Goal: Check status: Check status

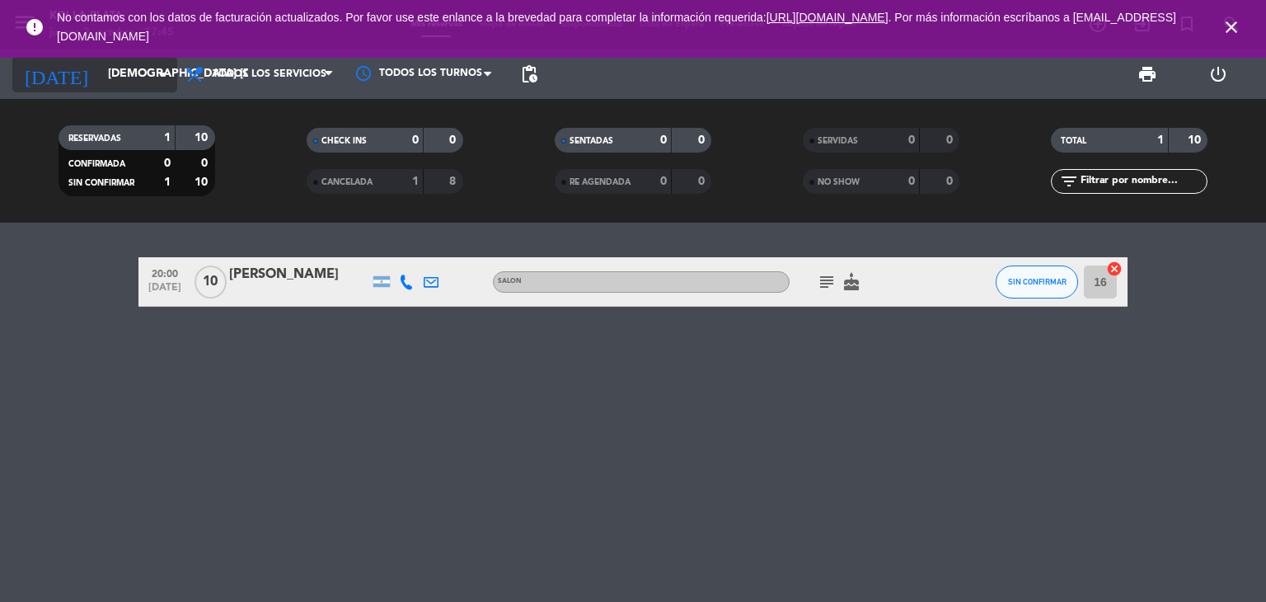
click at [117, 80] on input "[DEMOGRAPHIC_DATA] [DATE]" at bounding box center [178, 74] width 157 height 30
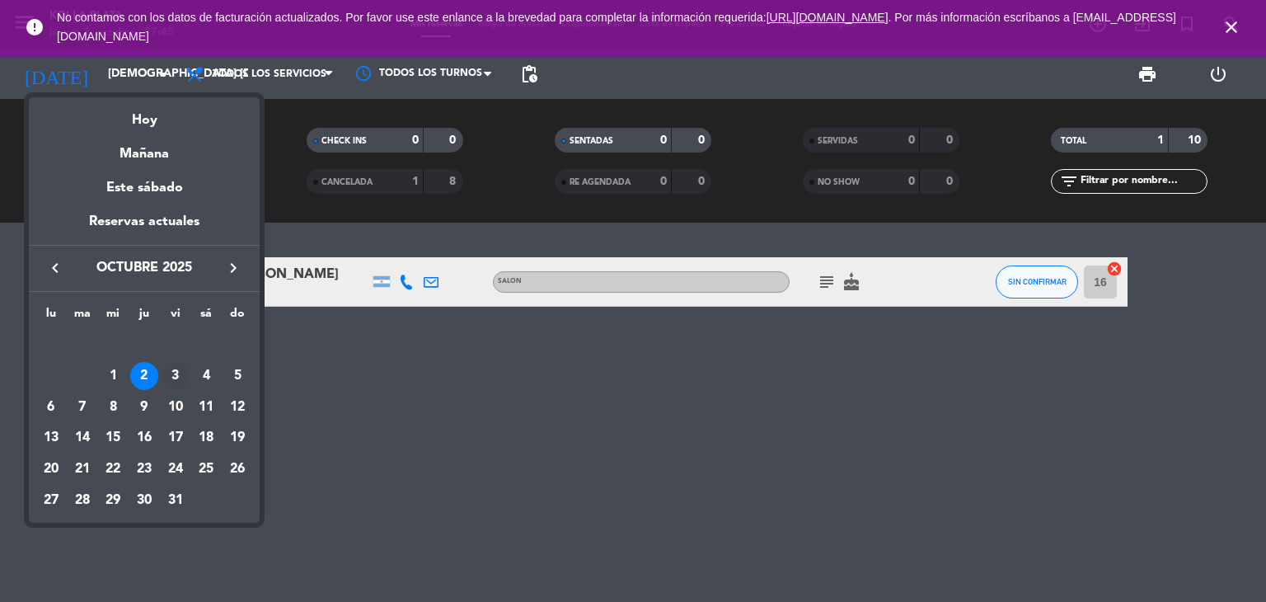
click at [168, 376] on div "3" at bounding box center [176, 376] width 28 height 28
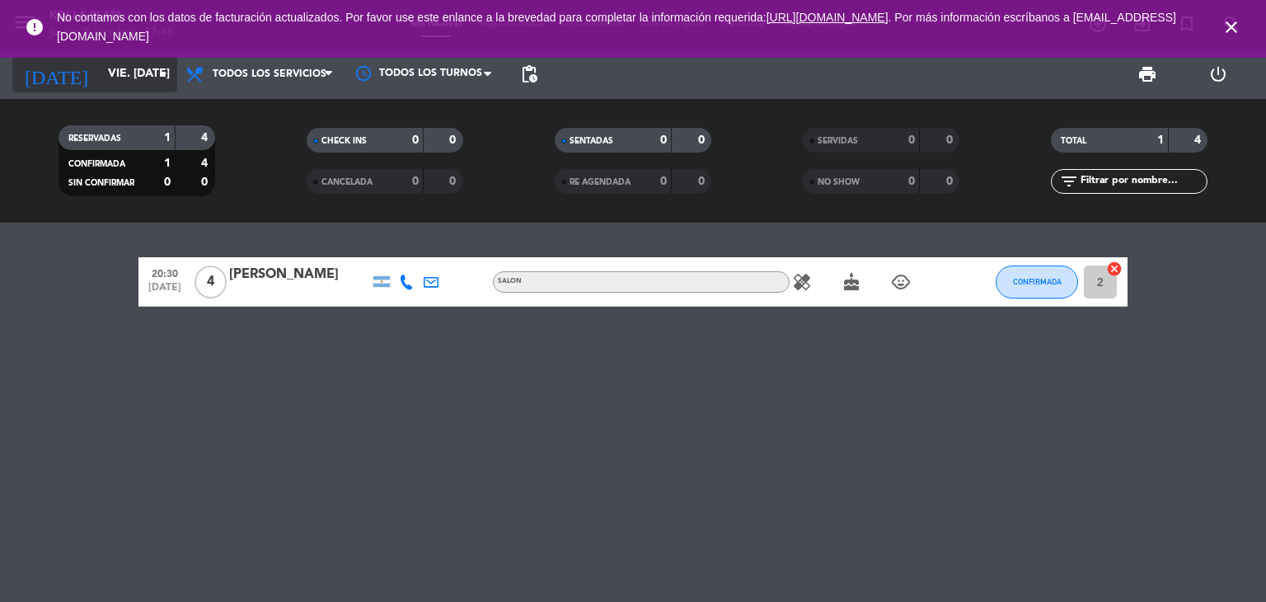
click at [112, 82] on input "vie. [DATE]" at bounding box center [178, 74] width 157 height 30
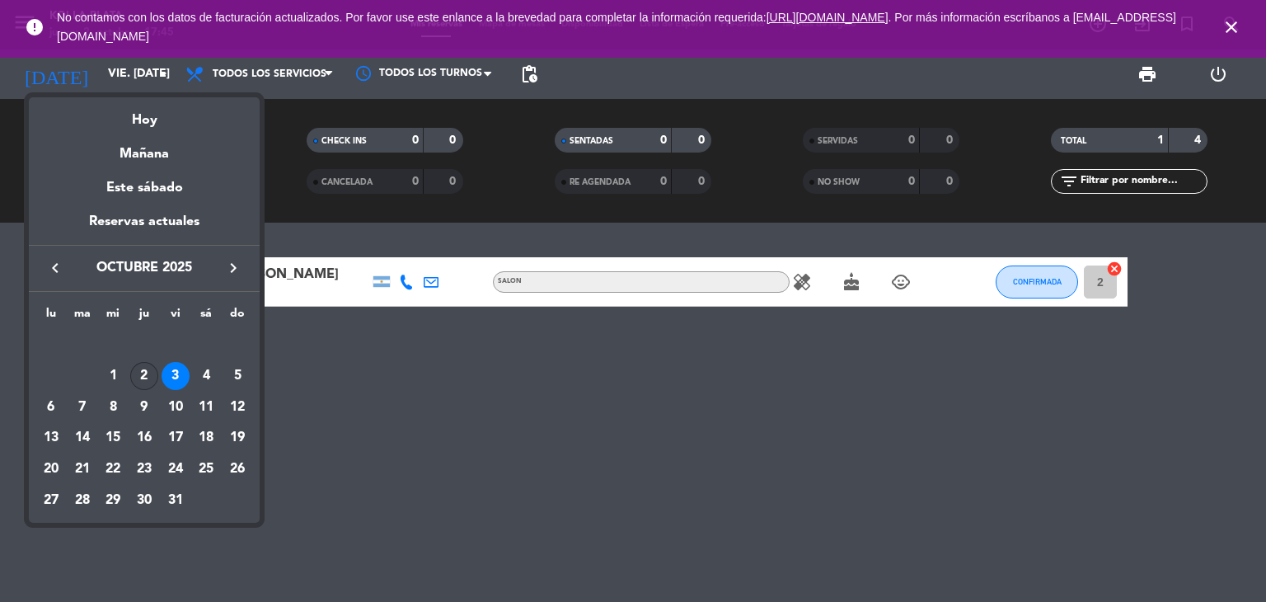
click at [148, 368] on div "2" at bounding box center [144, 376] width 28 height 28
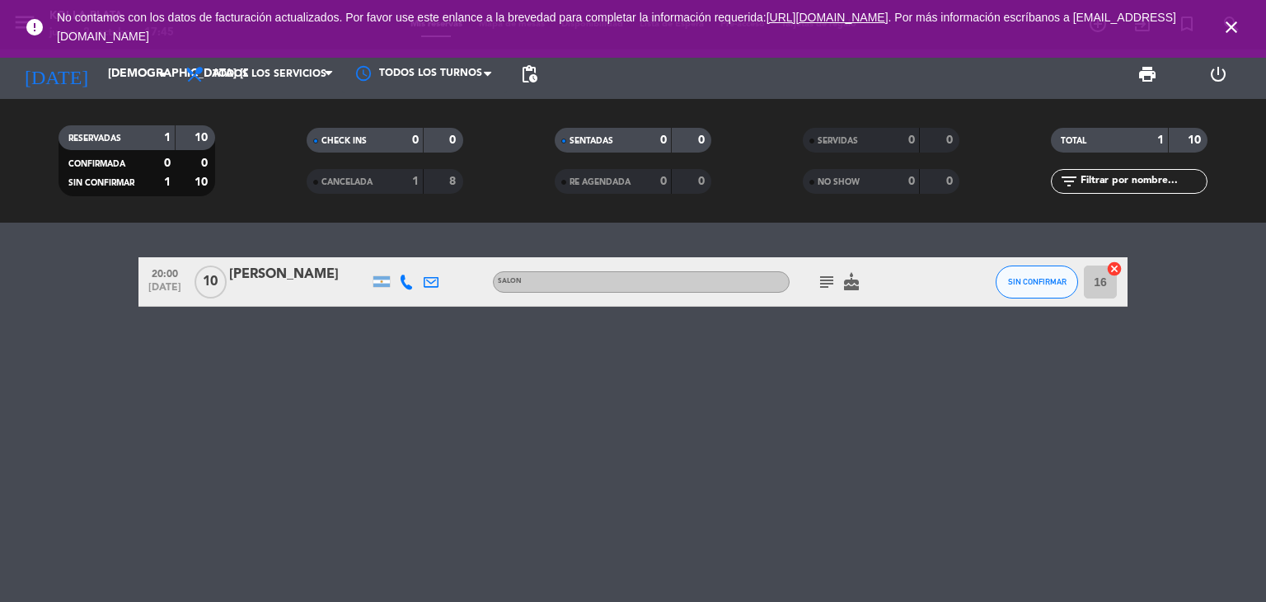
click at [1227, 24] on icon "close" at bounding box center [1232, 27] width 20 height 20
click at [115, 93] on div "[DATE] jue. [DATE] arrow_drop_down" at bounding box center [94, 73] width 165 height 49
click at [115, 76] on input "[DEMOGRAPHIC_DATA] [DATE]" at bounding box center [178, 74] width 157 height 30
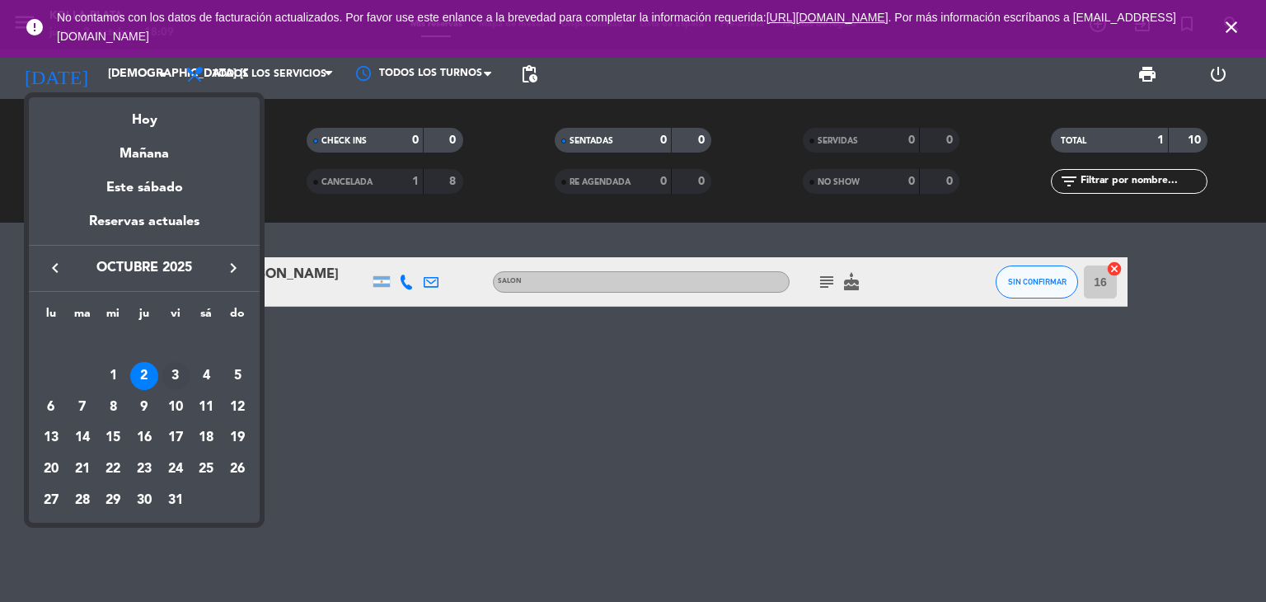
click at [176, 383] on div "3" at bounding box center [176, 376] width 28 height 28
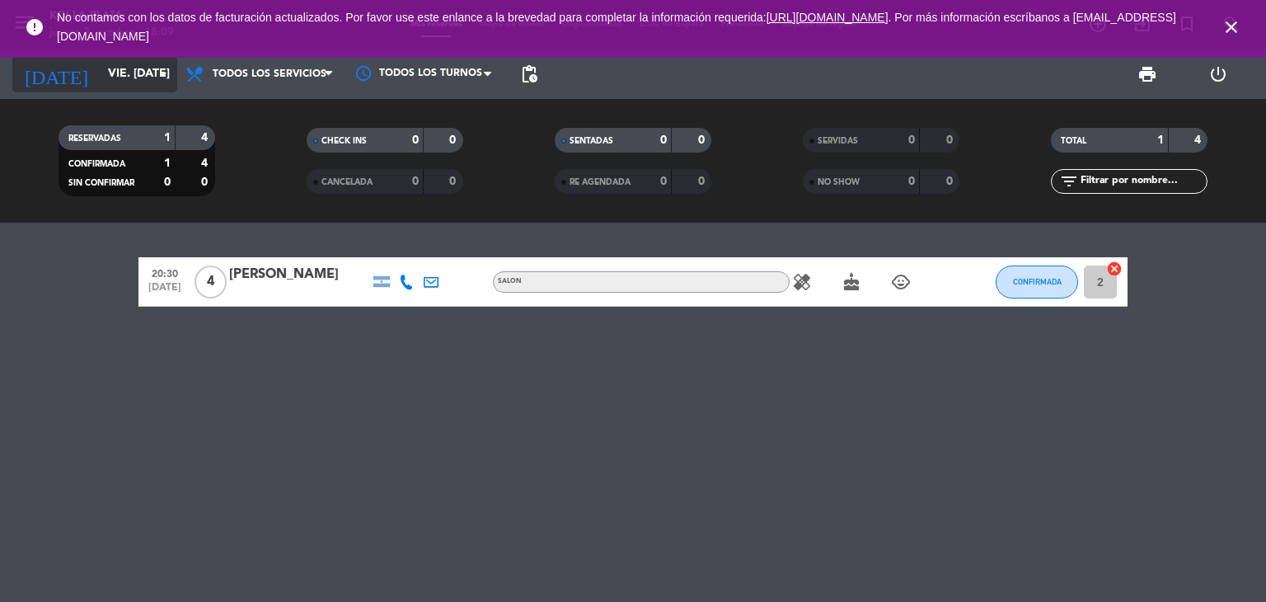
click at [101, 72] on input "vie. [DATE]" at bounding box center [178, 74] width 157 height 30
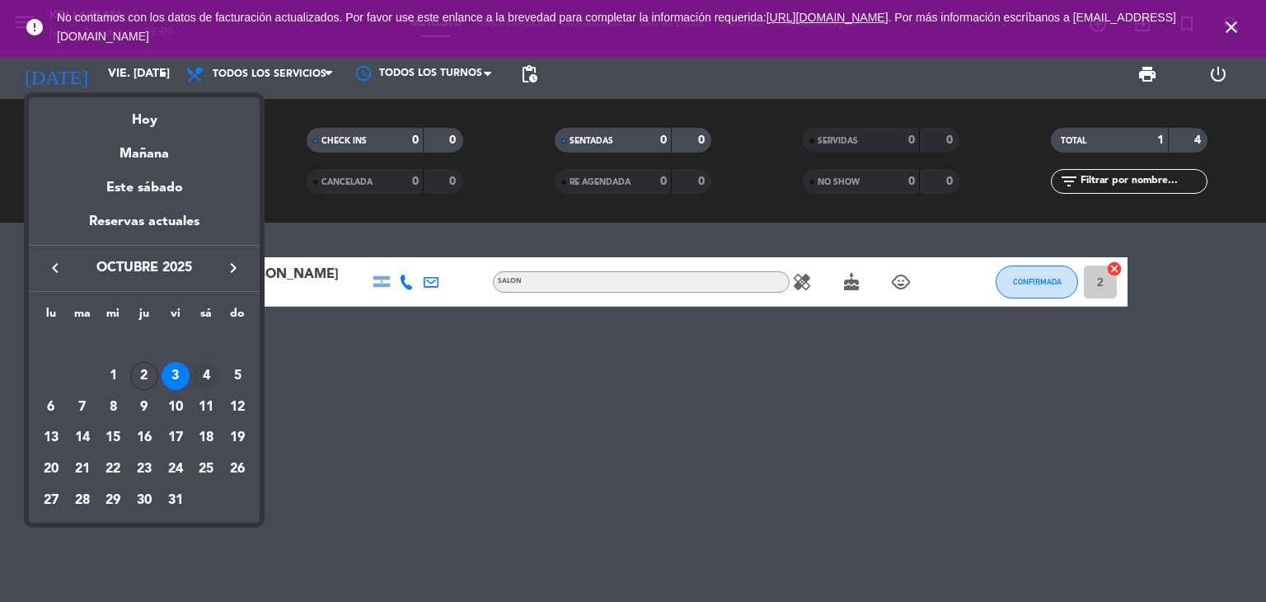
click at [203, 378] on div "4" at bounding box center [206, 376] width 28 height 28
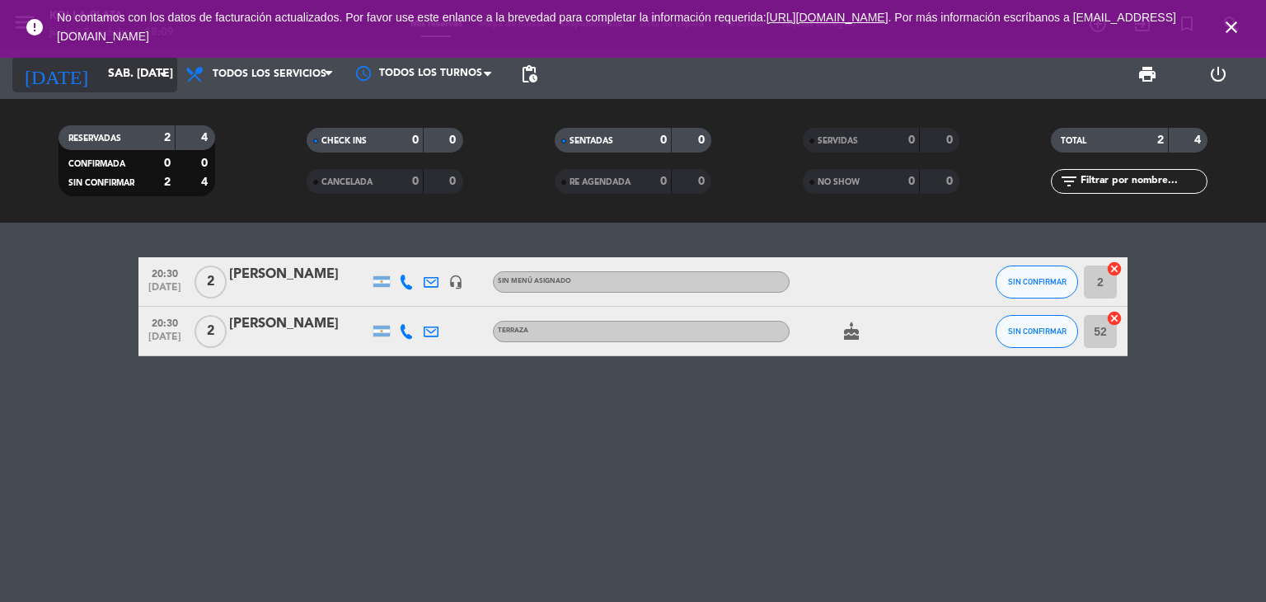
click at [122, 77] on input "sáb. [DATE]" at bounding box center [178, 74] width 157 height 30
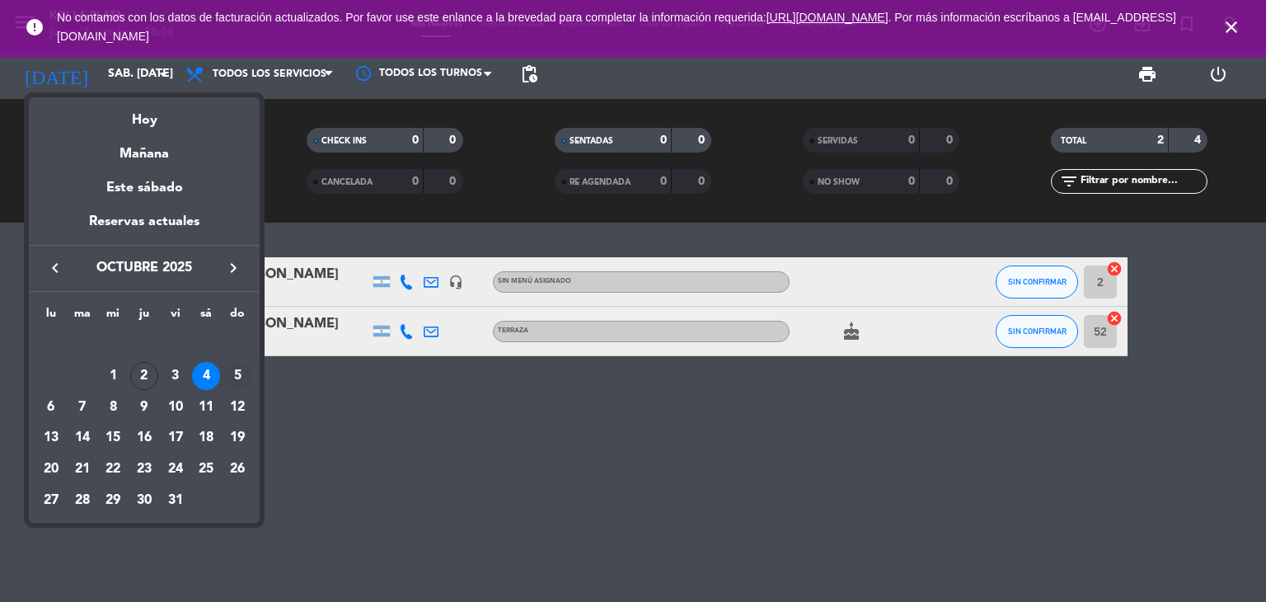
click at [236, 373] on div "5" at bounding box center [237, 376] width 28 height 28
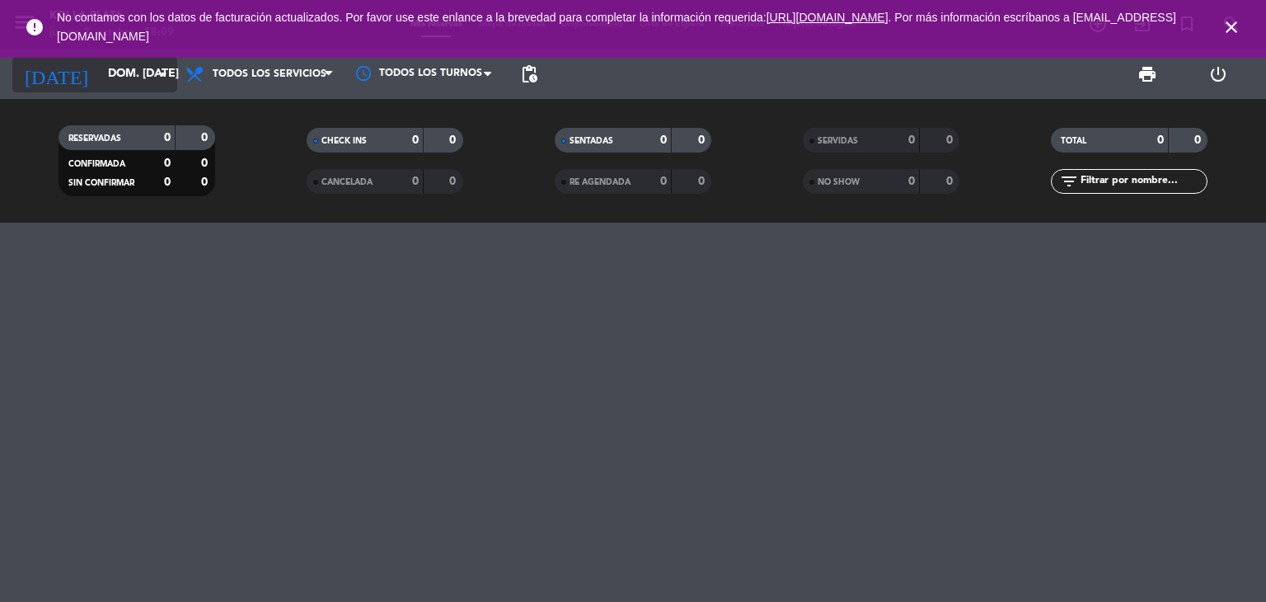
click at [100, 83] on input "dom. [DATE]" at bounding box center [178, 74] width 157 height 30
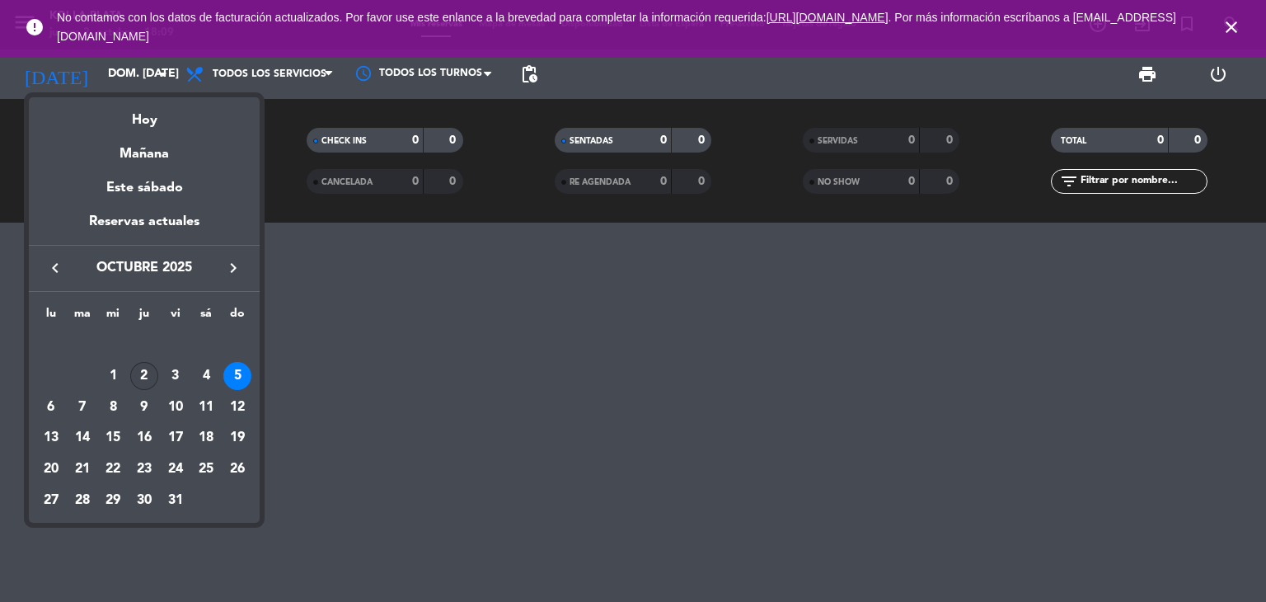
click at [138, 374] on div "2" at bounding box center [144, 376] width 28 height 28
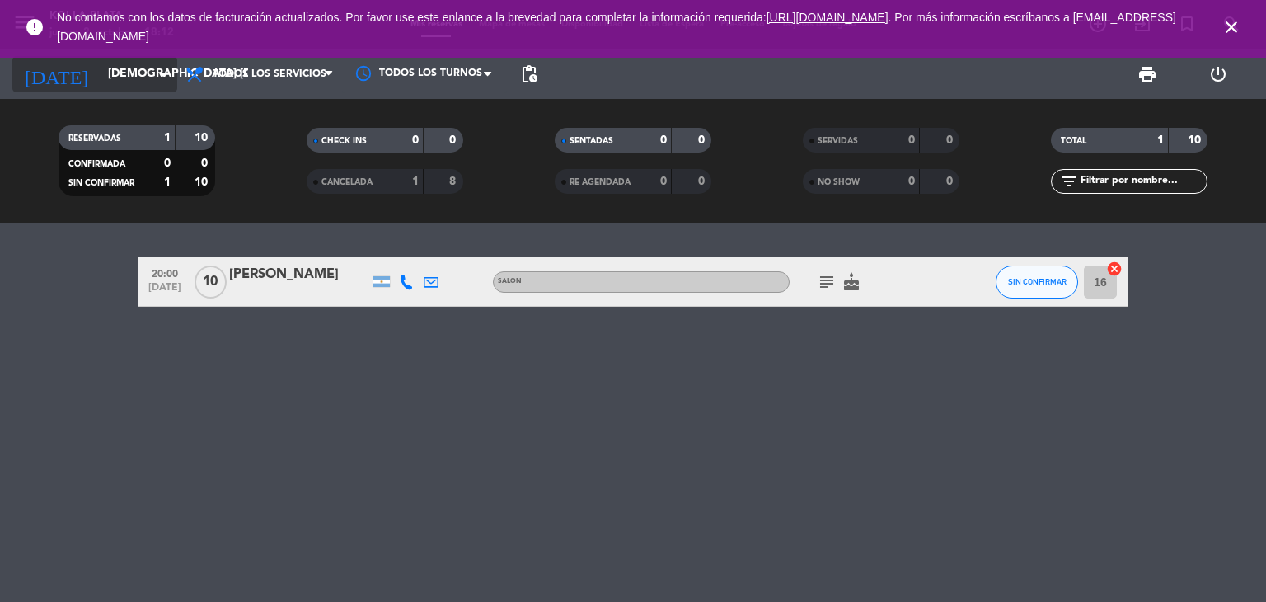
click at [101, 89] on div "[DATE] jue. [DATE] arrow_drop_down" at bounding box center [94, 74] width 165 height 36
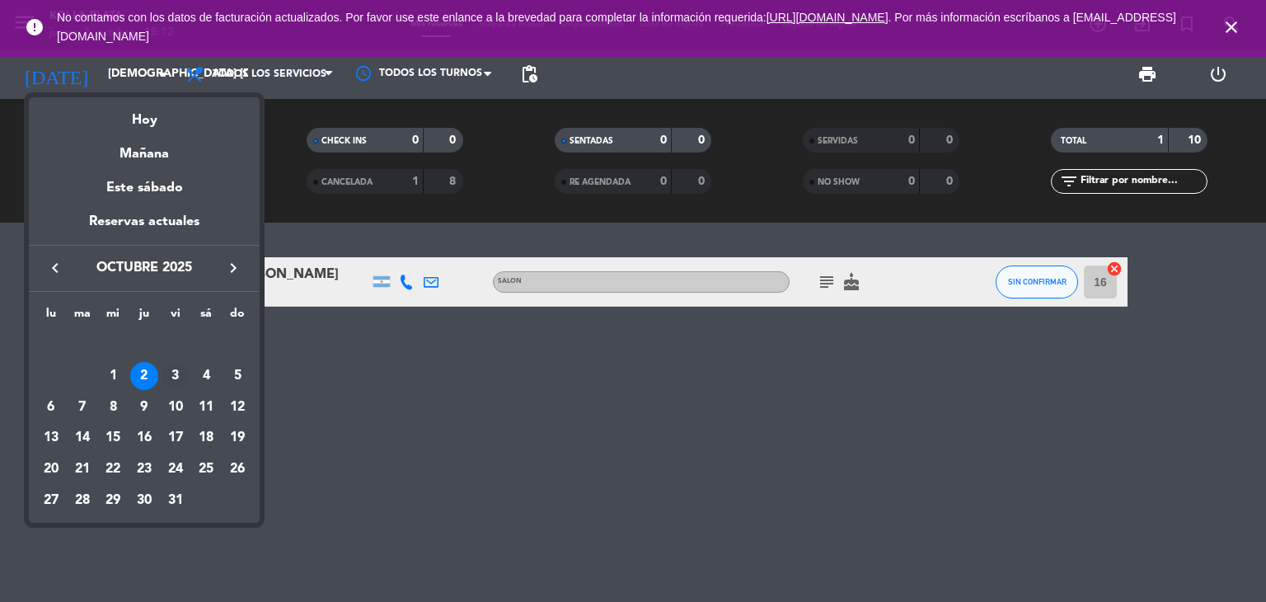
click at [178, 370] on div "3" at bounding box center [176, 376] width 28 height 28
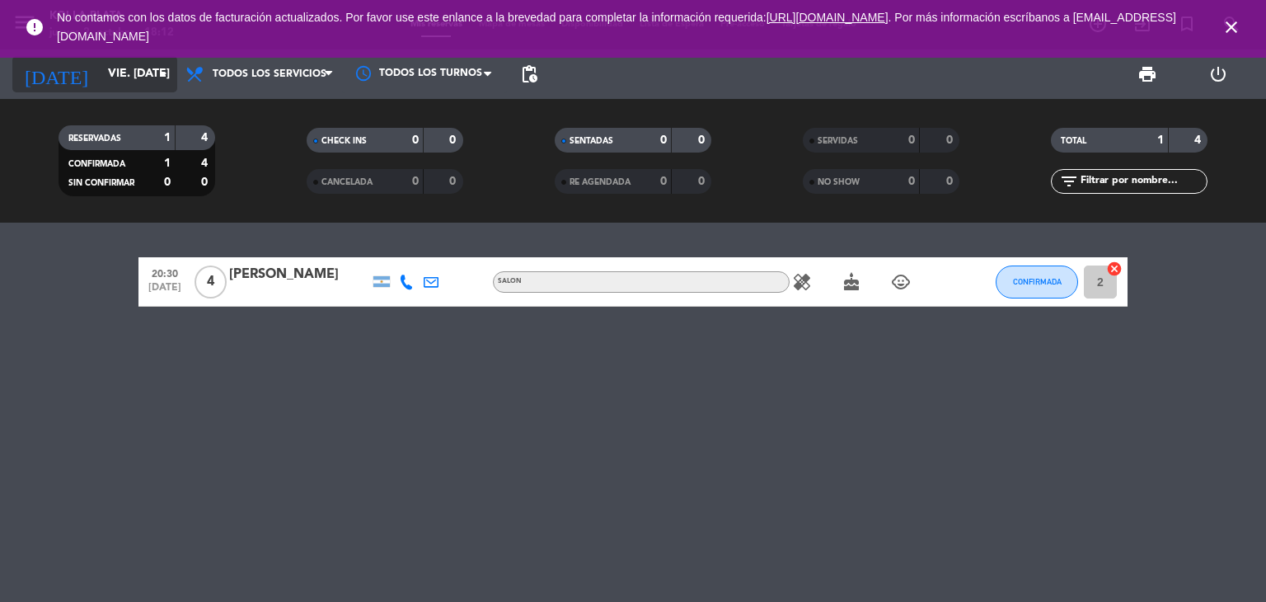
click at [106, 75] on input "vie. [DATE]" at bounding box center [178, 74] width 157 height 30
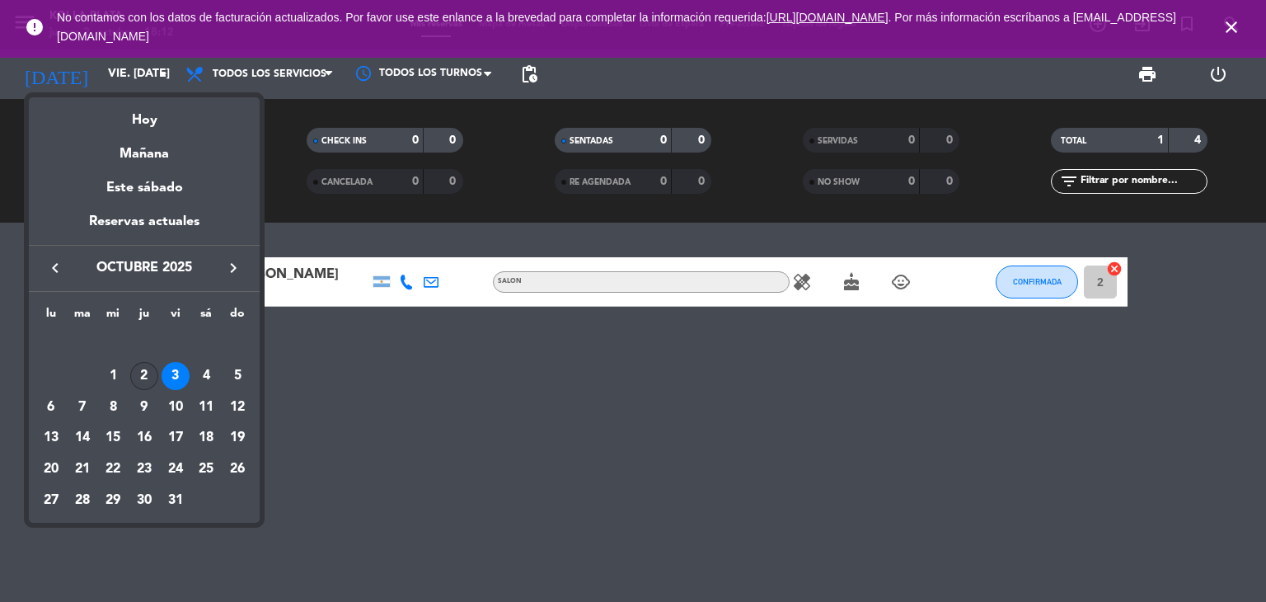
click at [148, 381] on div "2" at bounding box center [144, 376] width 28 height 28
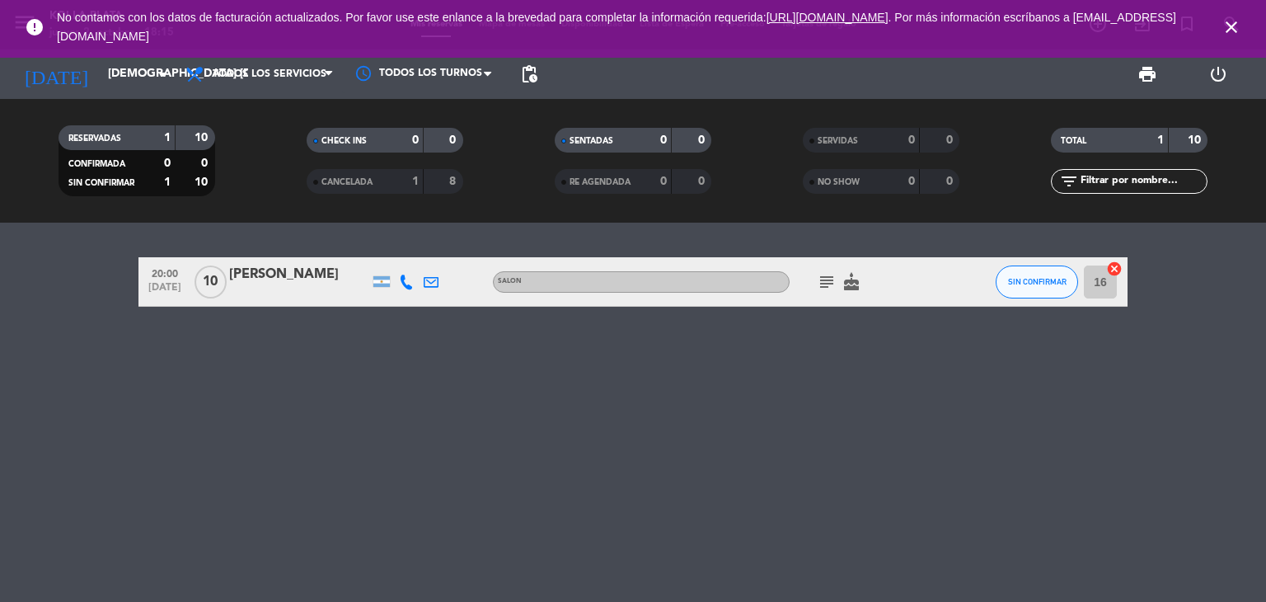
click at [1234, 22] on icon "close" at bounding box center [1232, 27] width 20 height 20
click at [102, 85] on input "[DEMOGRAPHIC_DATA] [DATE]" at bounding box center [178, 74] width 157 height 30
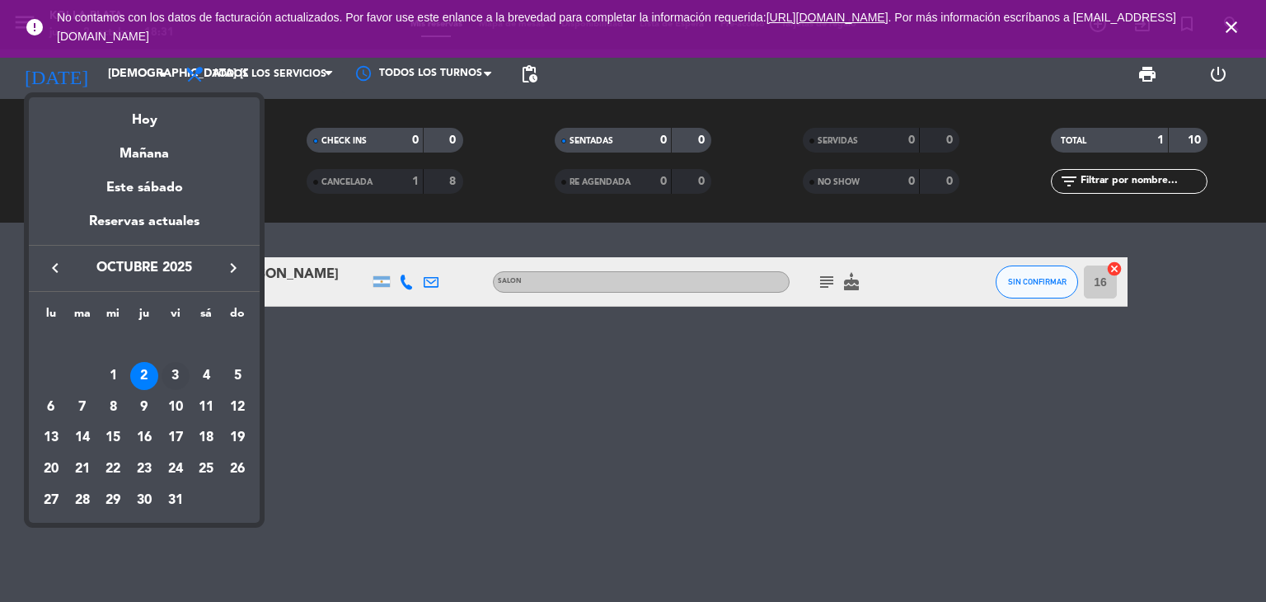
click at [169, 377] on div "3" at bounding box center [176, 376] width 28 height 28
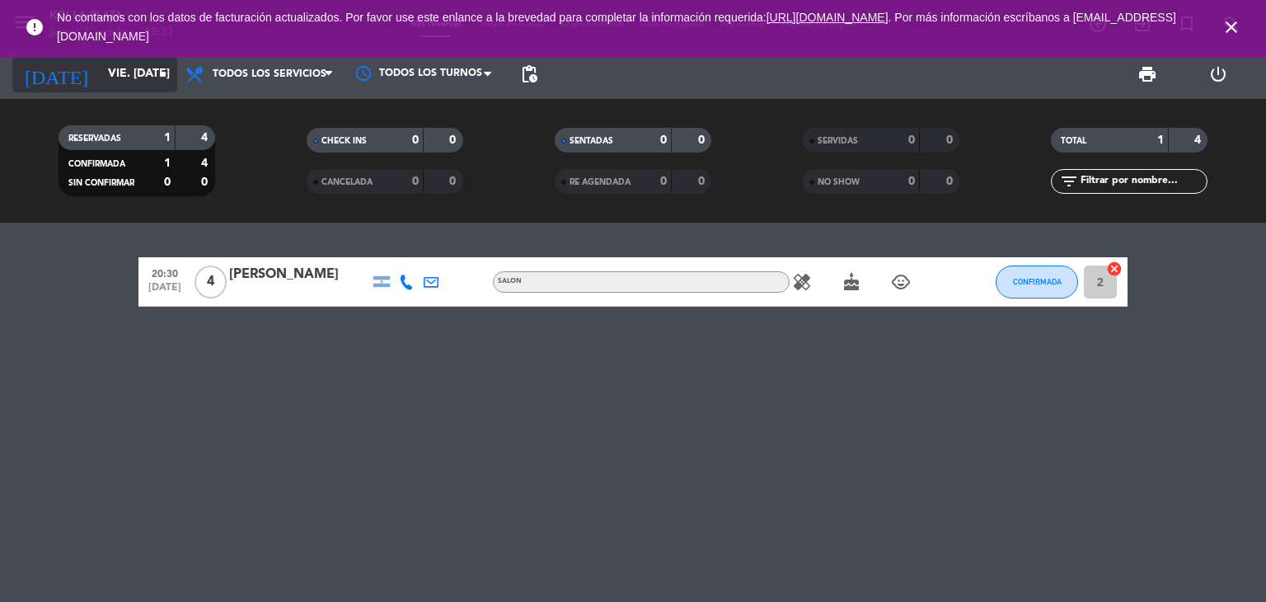
click at [126, 76] on input "vie. [DATE]" at bounding box center [178, 74] width 157 height 30
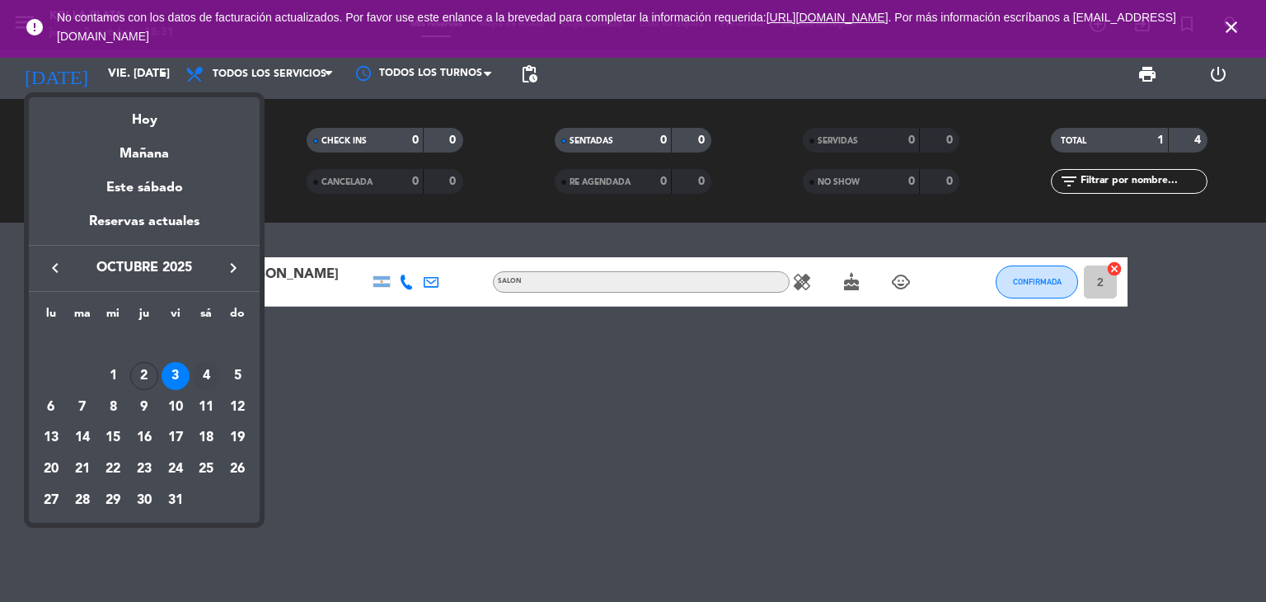
click at [200, 382] on div "4" at bounding box center [206, 376] width 28 height 28
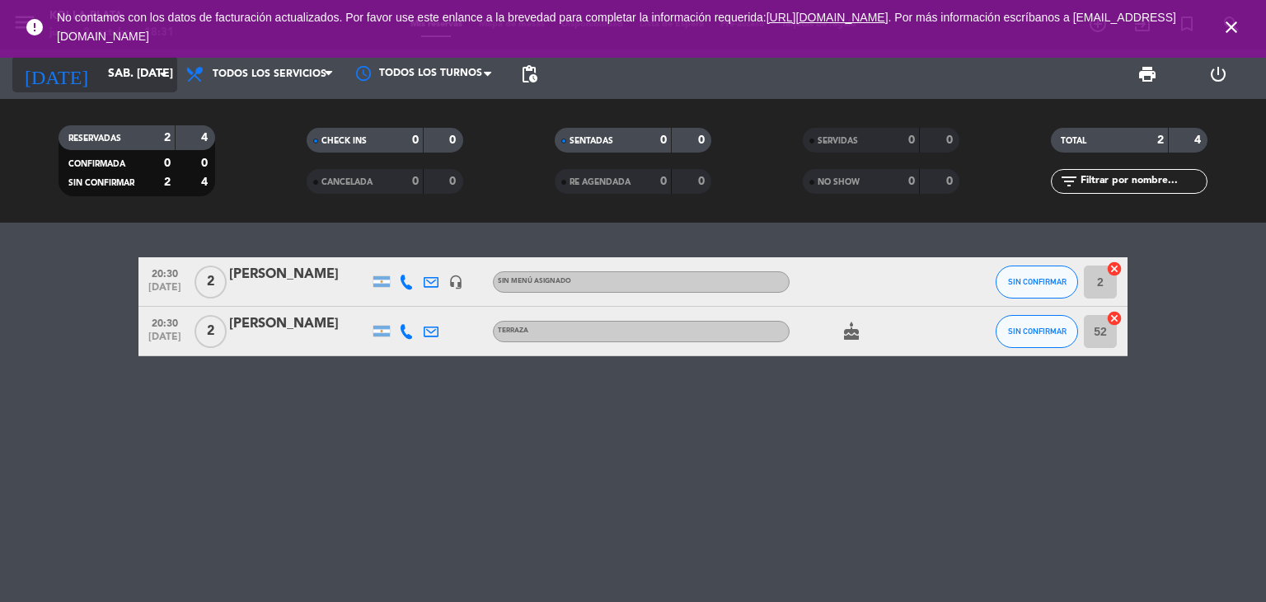
click at [134, 84] on input "sáb. [DATE]" at bounding box center [178, 74] width 157 height 30
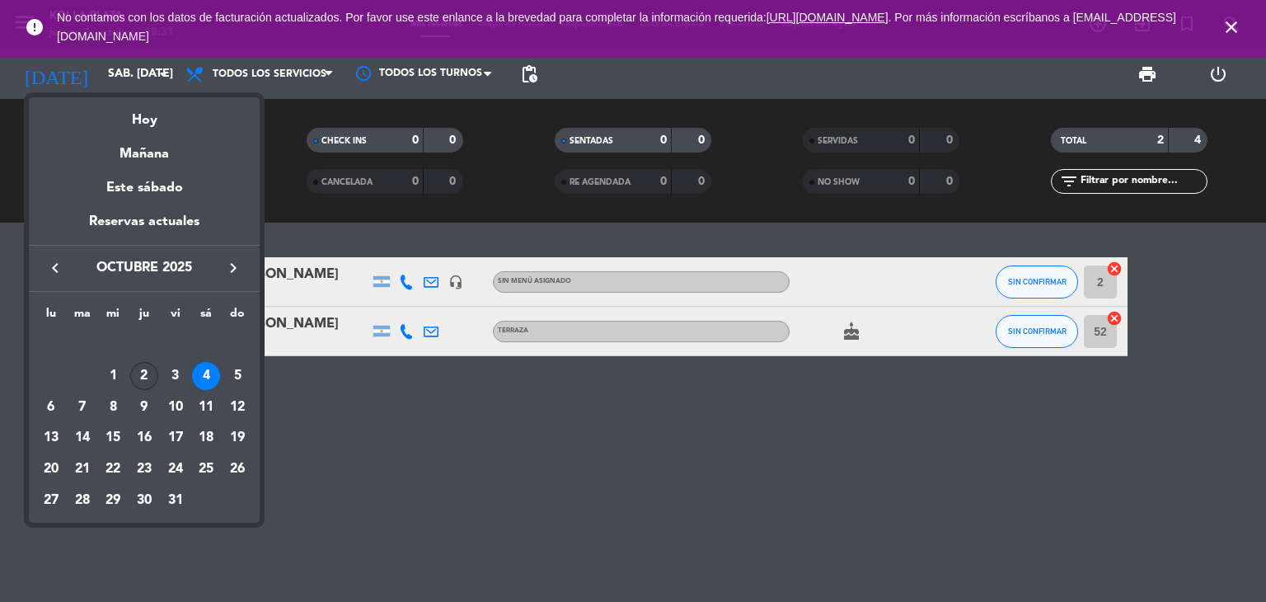
click at [145, 377] on div "2" at bounding box center [144, 376] width 28 height 28
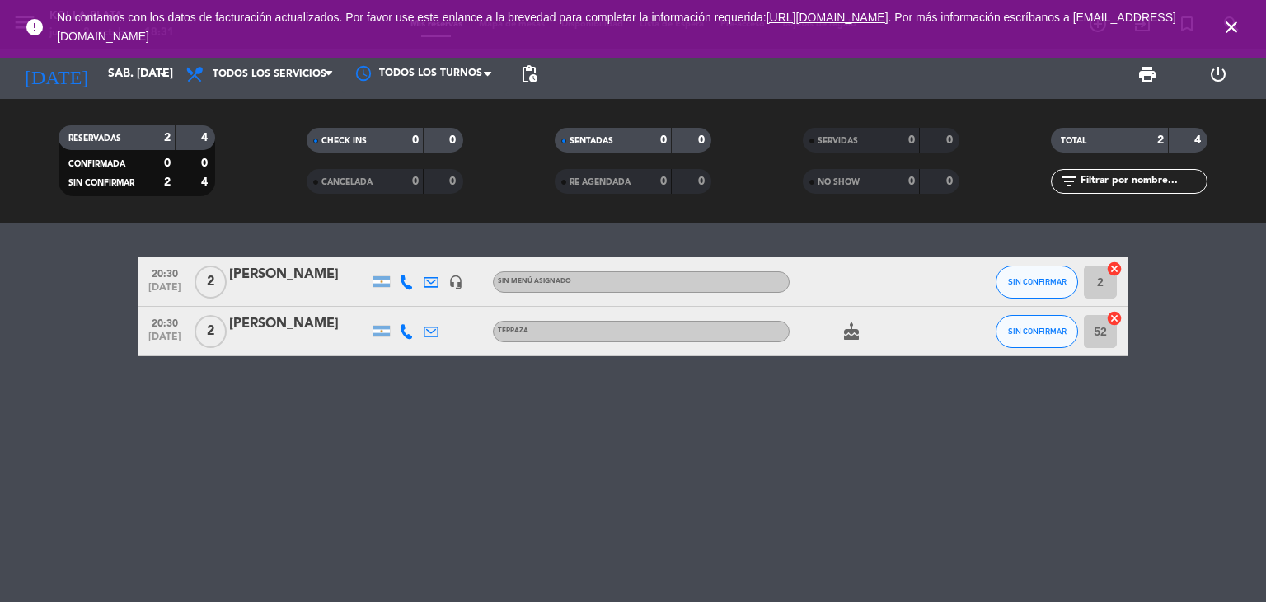
type input "[DEMOGRAPHIC_DATA] [DATE]"
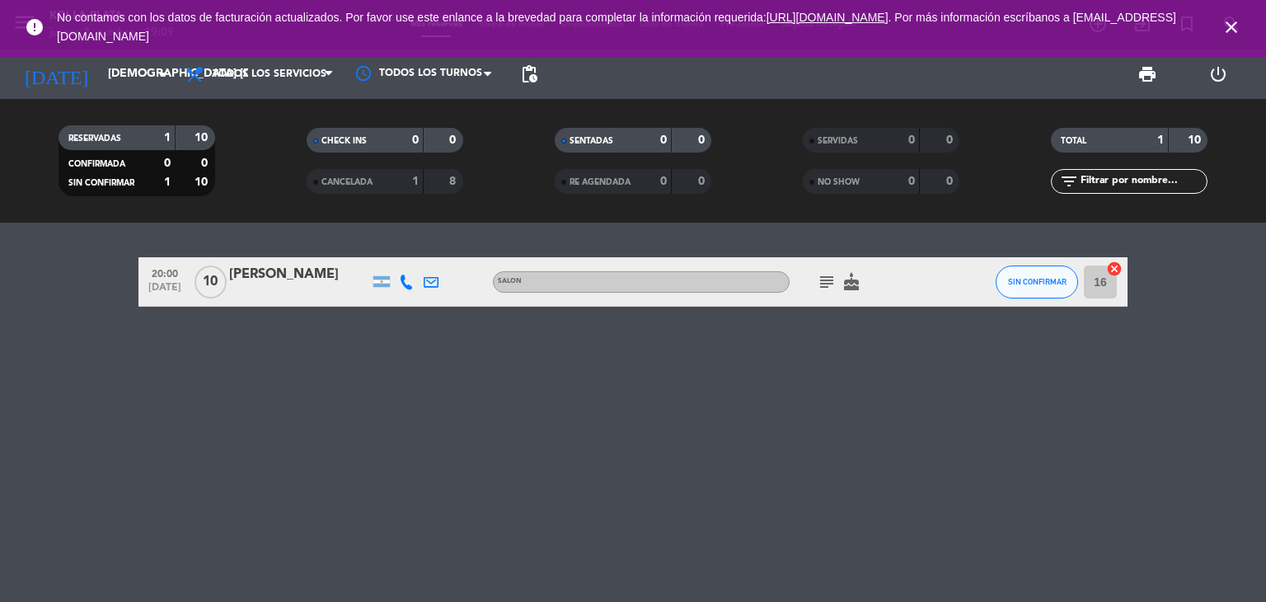
click at [1230, 31] on icon "close" at bounding box center [1232, 27] width 20 height 20
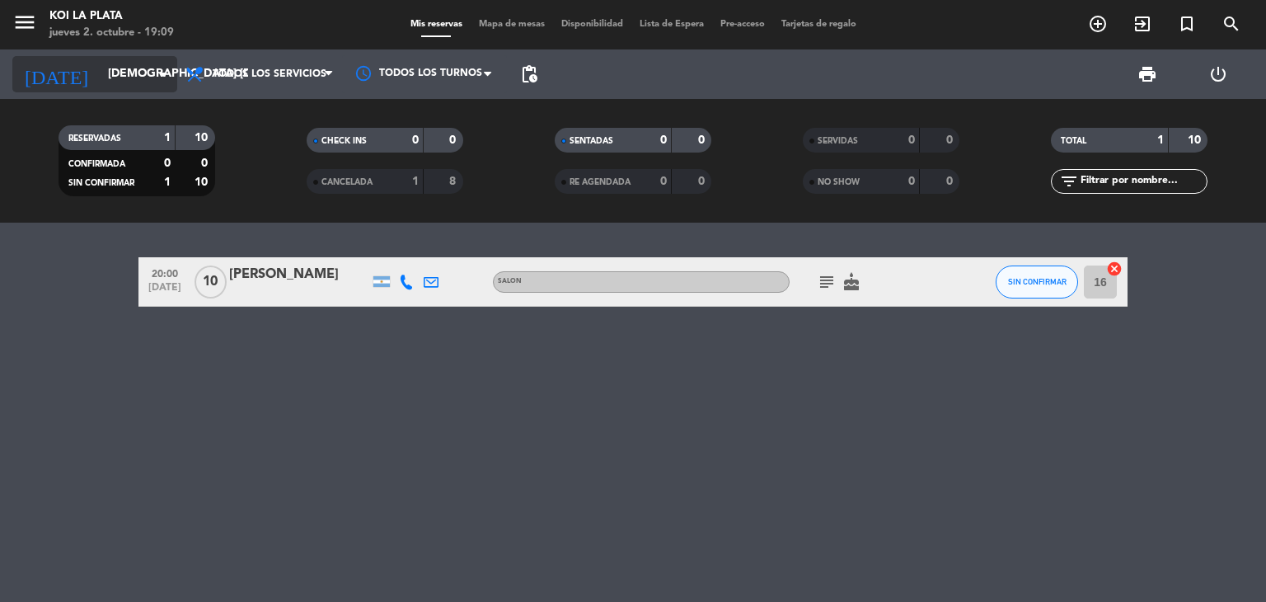
click at [107, 77] on input "[DEMOGRAPHIC_DATA] [DATE]" at bounding box center [178, 74] width 157 height 30
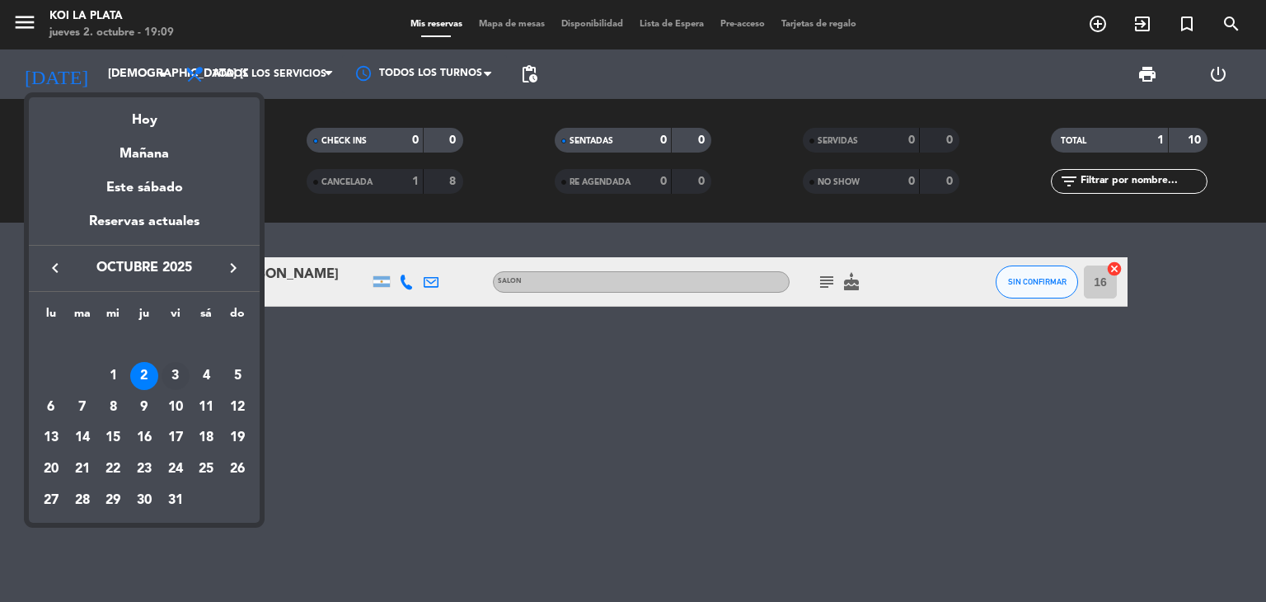
click at [175, 373] on div "3" at bounding box center [176, 376] width 28 height 28
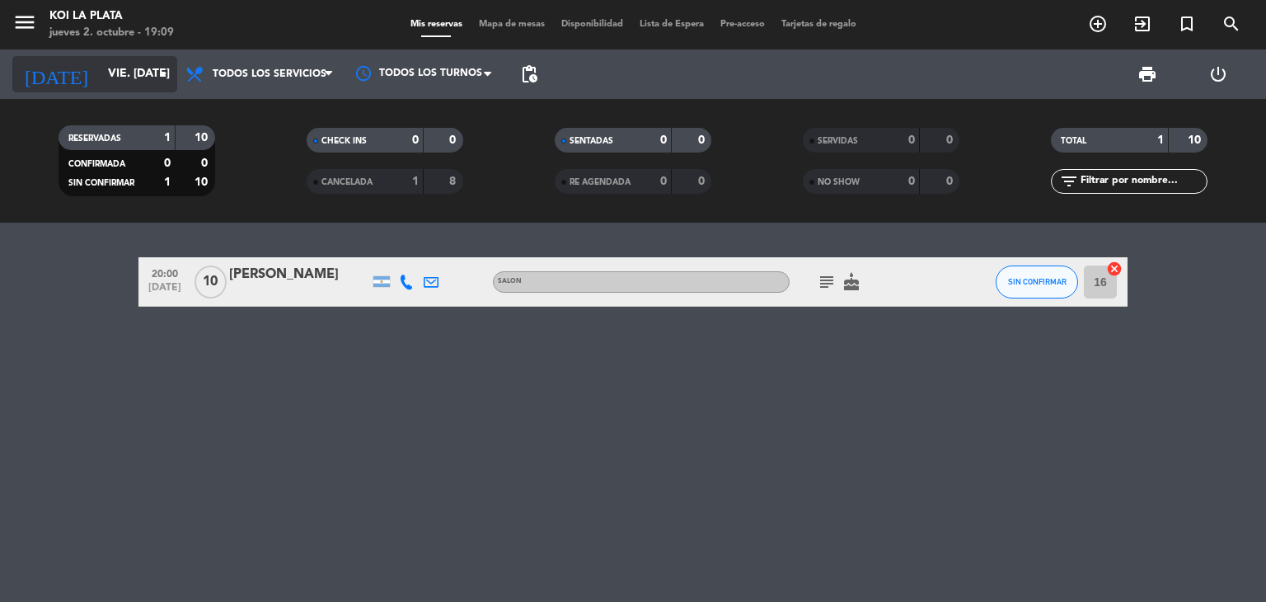
click at [136, 77] on input "vie. [DATE]" at bounding box center [178, 74] width 157 height 30
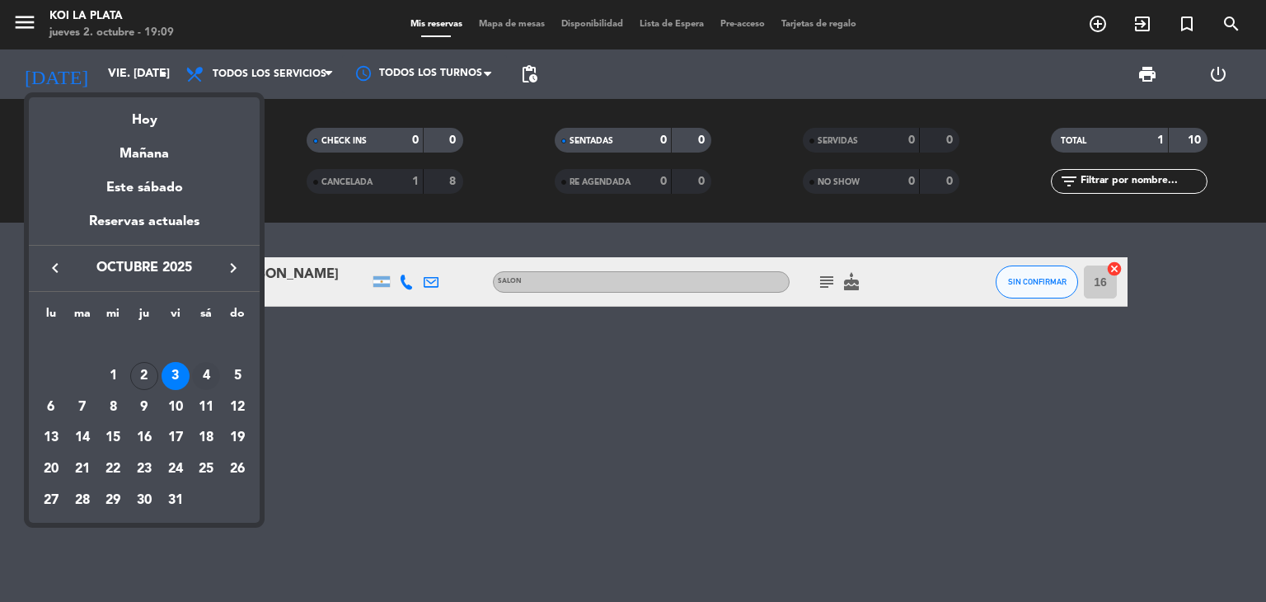
click at [207, 373] on div "4" at bounding box center [206, 376] width 28 height 28
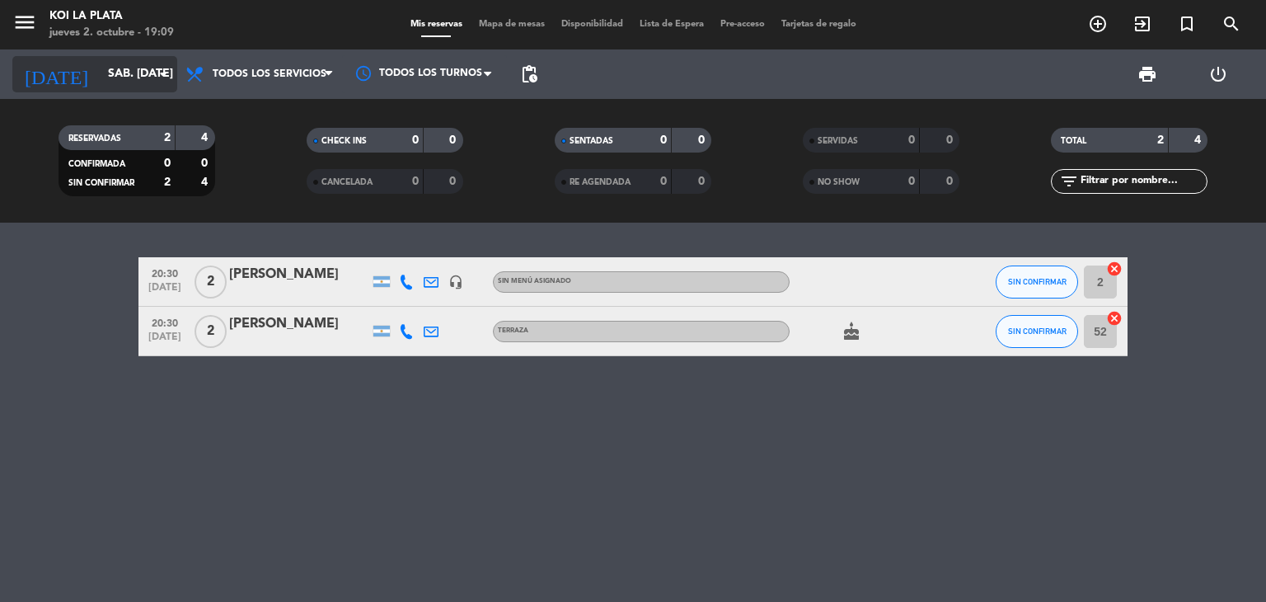
click at [134, 77] on input "sáb. [DATE]" at bounding box center [178, 74] width 157 height 30
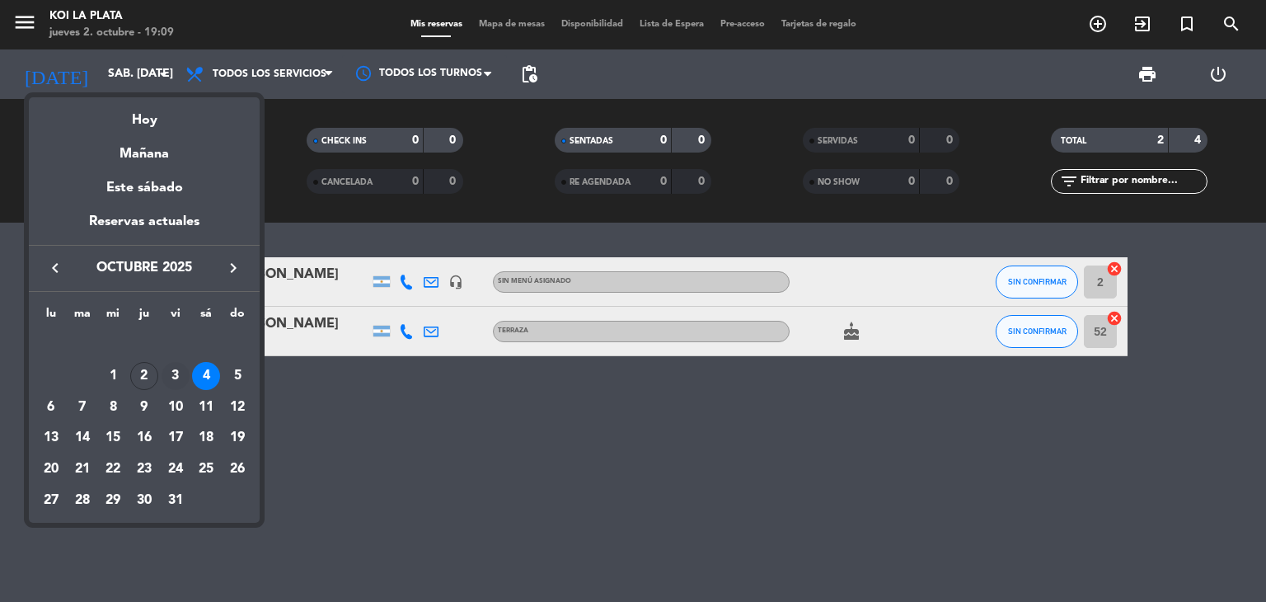
click at [177, 375] on div "3" at bounding box center [176, 376] width 28 height 28
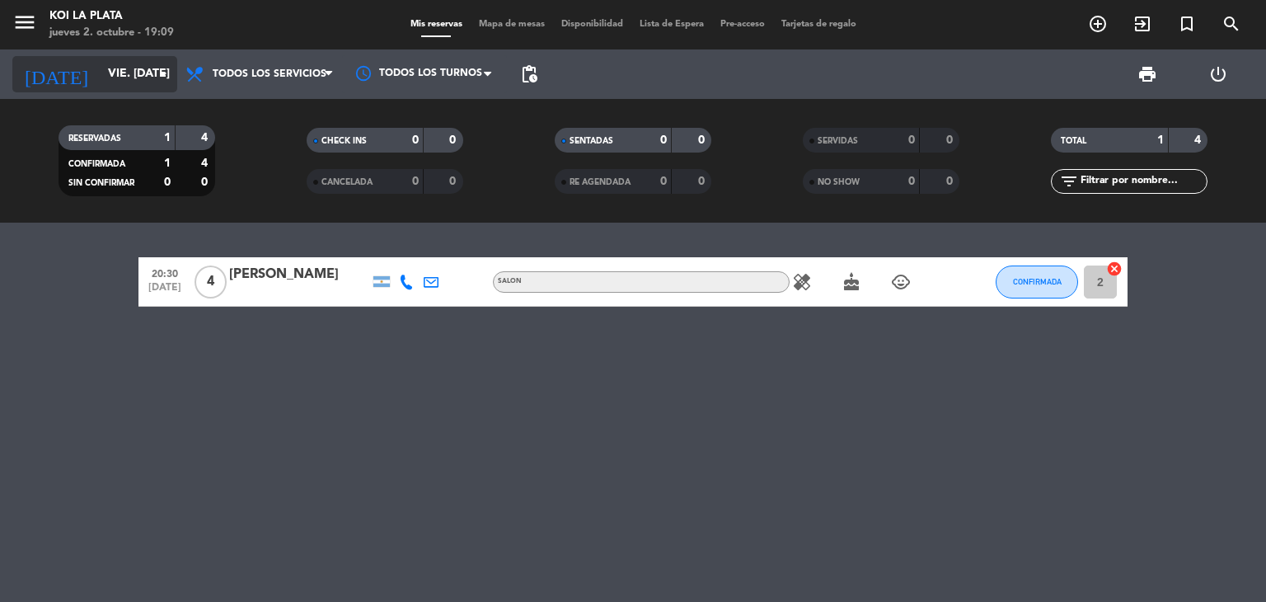
click at [115, 81] on input "vie. [DATE]" at bounding box center [178, 74] width 157 height 30
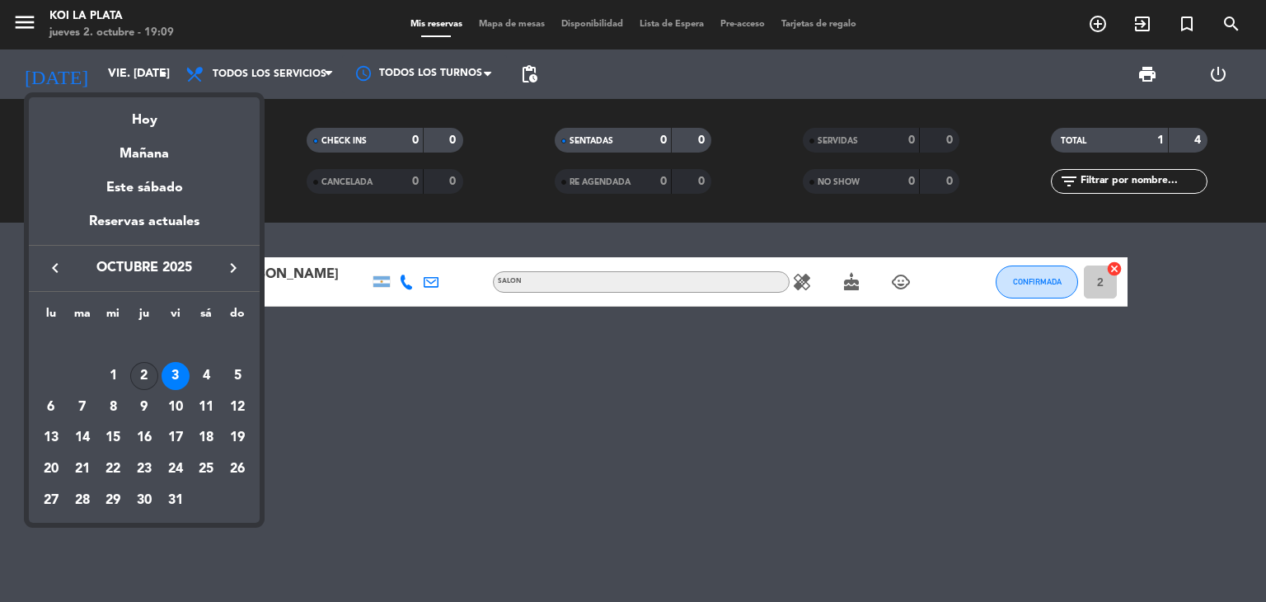
click at [144, 380] on div "2" at bounding box center [144, 376] width 28 height 28
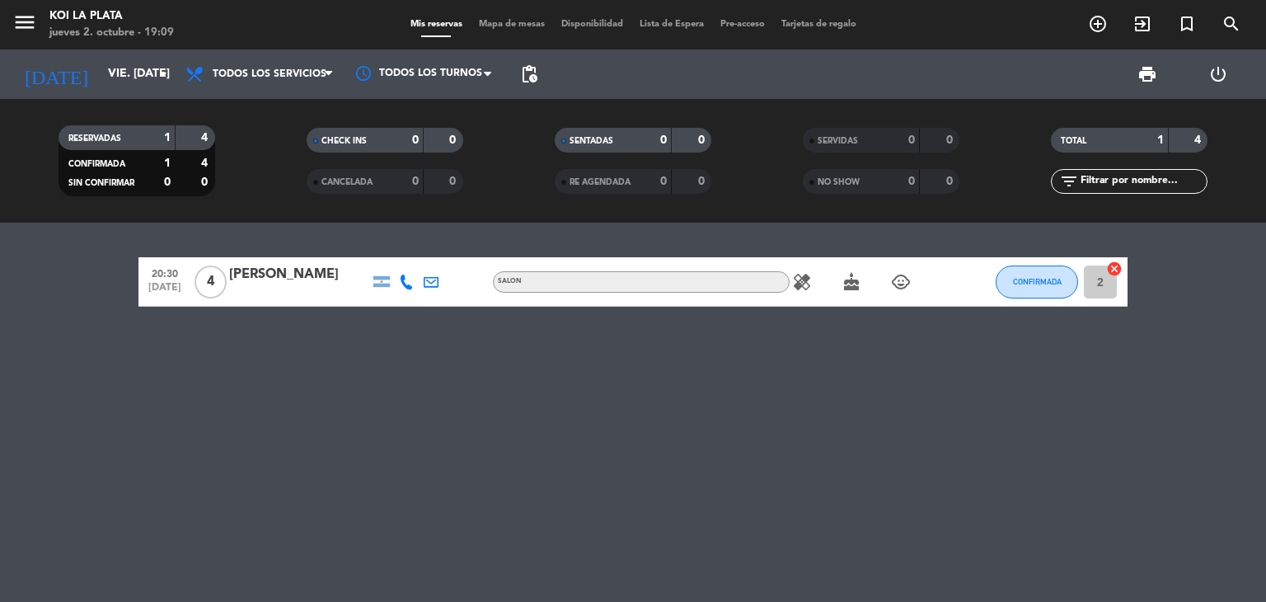
type input "[DEMOGRAPHIC_DATA] [DATE]"
